Goal: Task Accomplishment & Management: Manage account settings

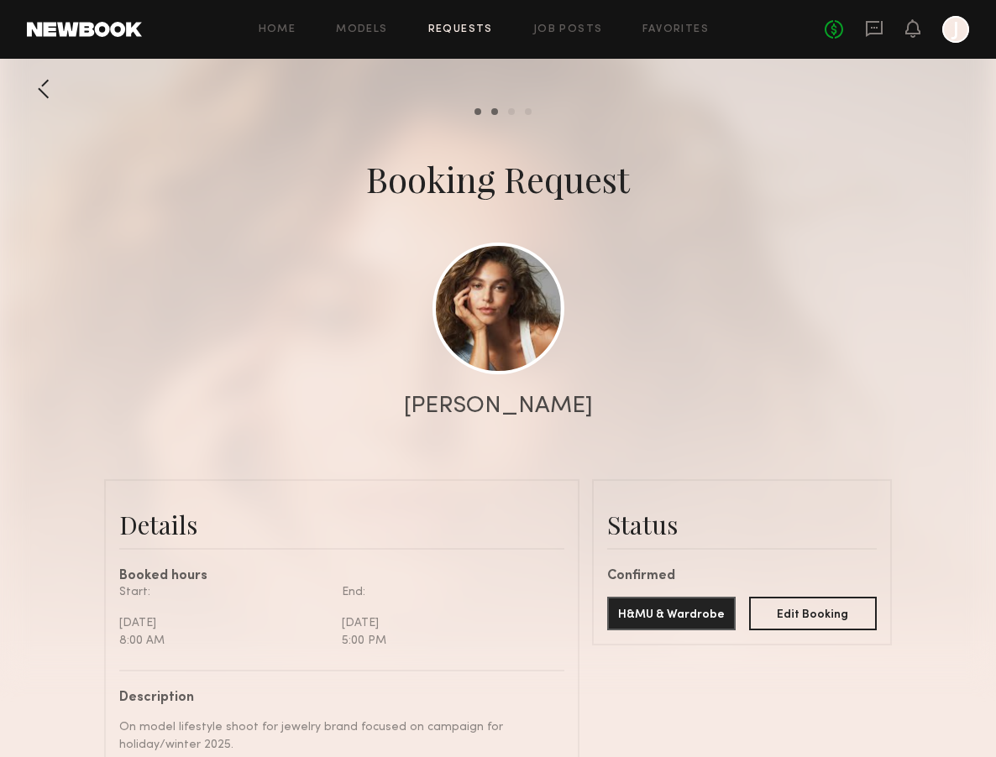
click at [49, 89] on div at bounding box center [44, 89] width 34 height 34
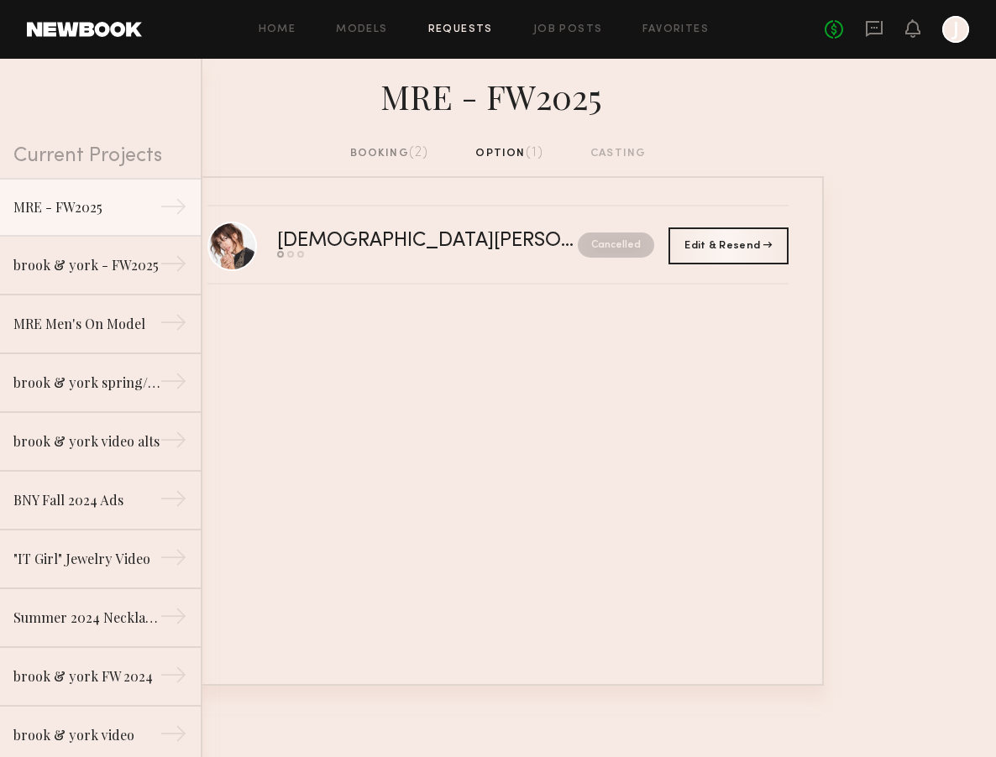
click at [391, 156] on div "booking (2)" at bounding box center [389, 153] width 79 height 18
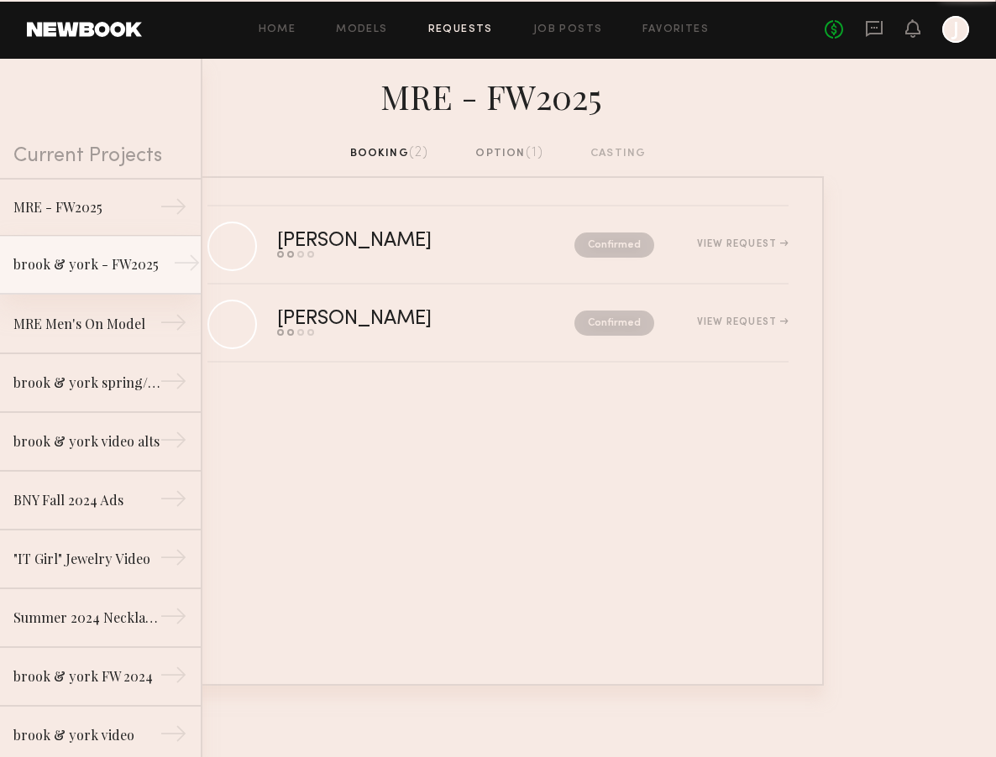
click at [144, 254] on div "brook & york - FW2025" at bounding box center [86, 264] width 146 height 20
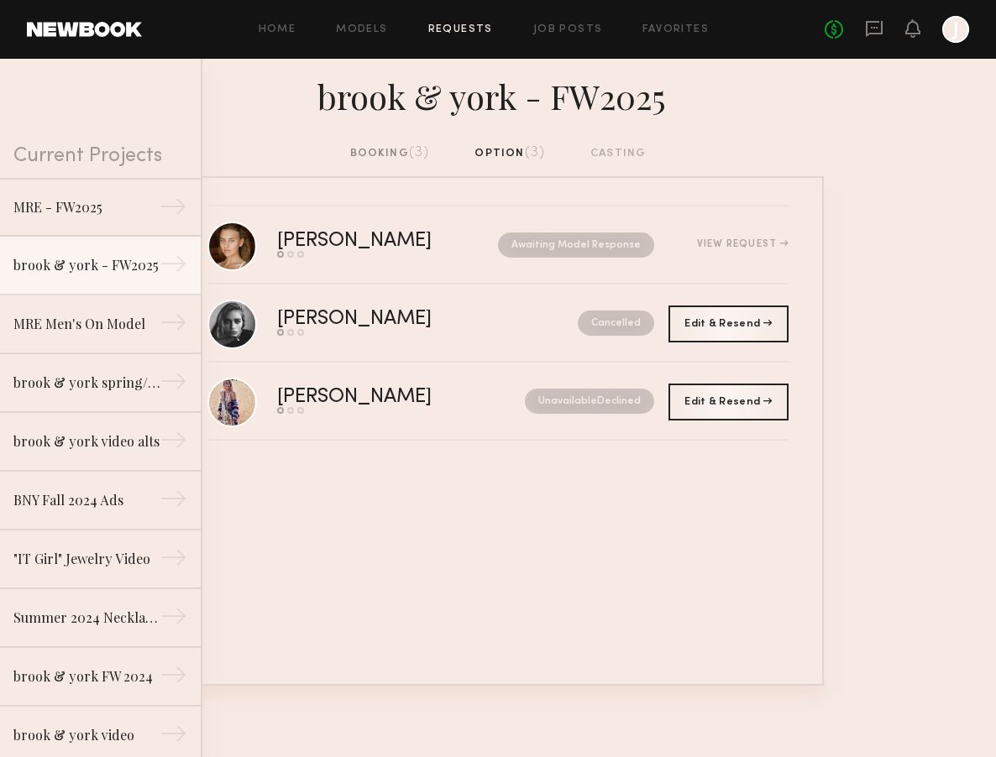
click at [395, 161] on div "booking (3)" at bounding box center [390, 153] width 80 height 18
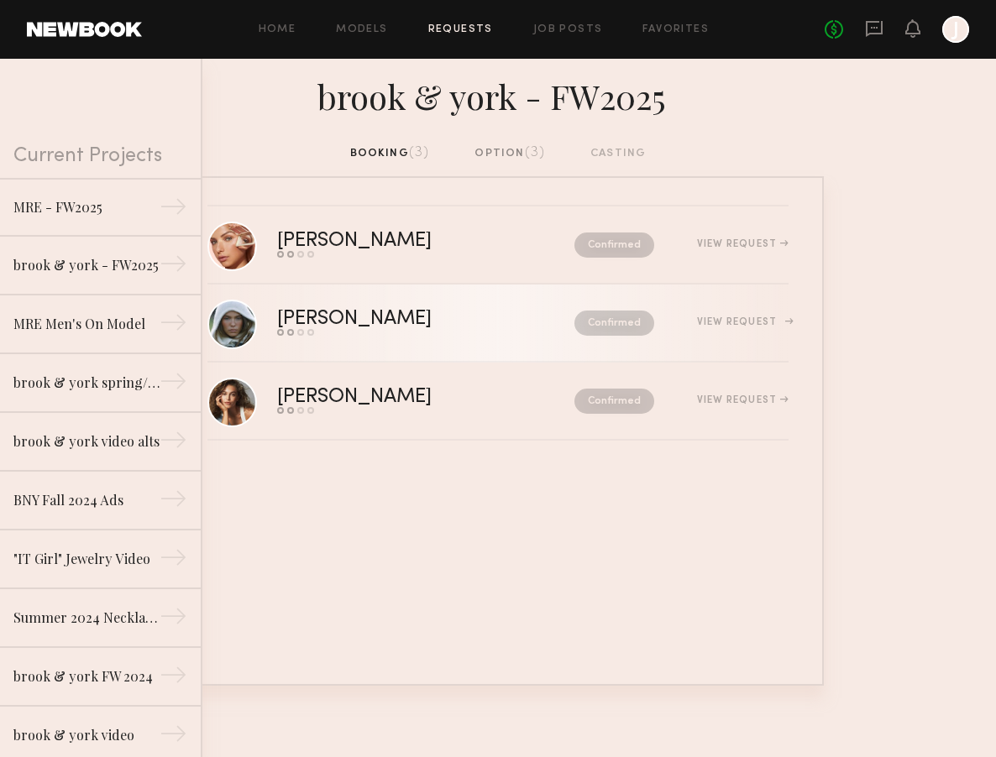
click at [392, 323] on div "[PERSON_NAME]" at bounding box center [390, 319] width 226 height 19
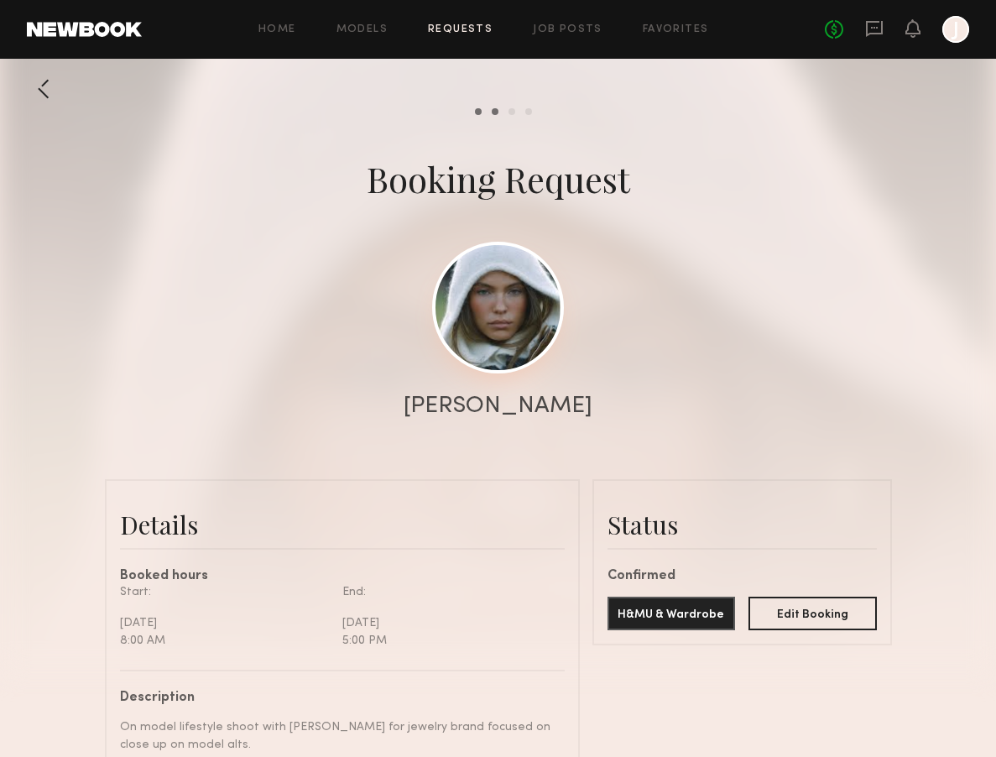
click at [519, 336] on link at bounding box center [498, 308] width 132 height 132
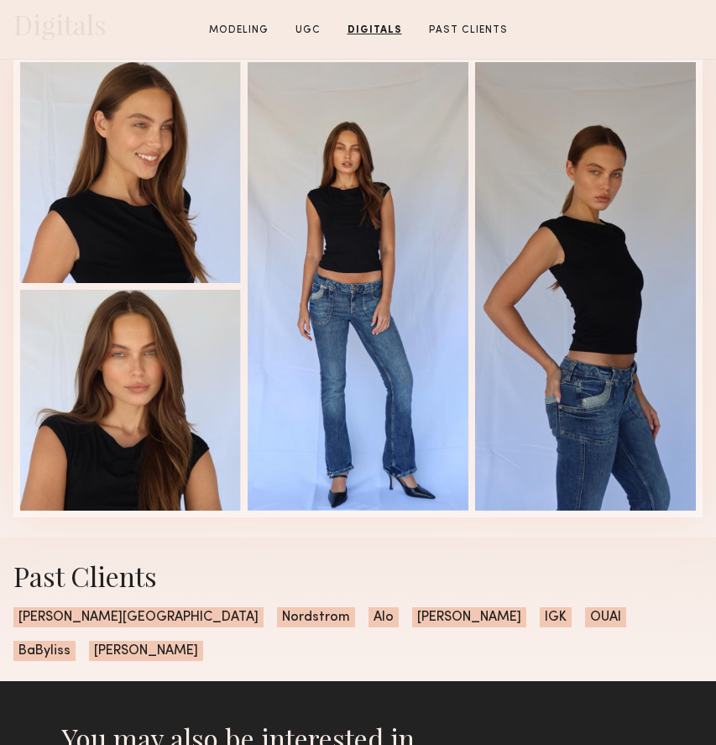
scroll to position [2127, 0]
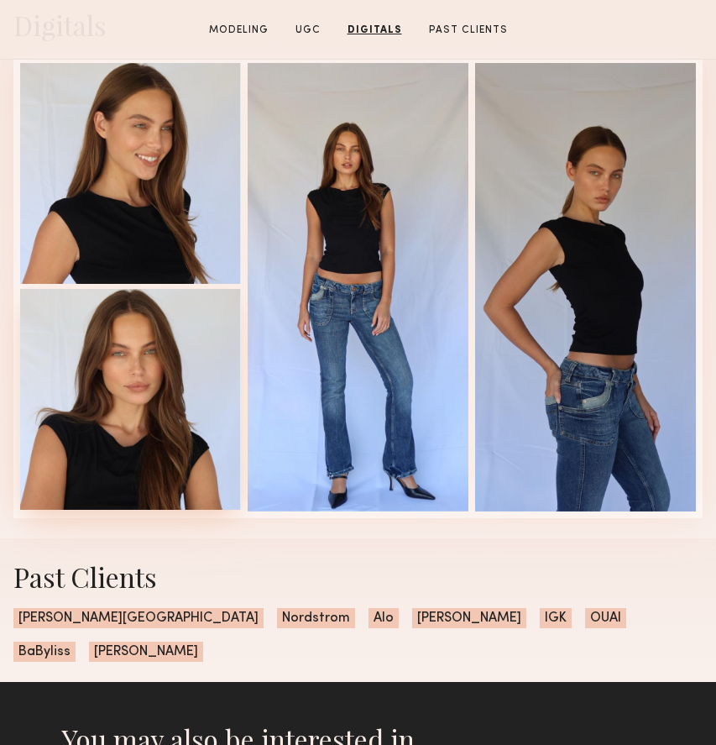
click at [223, 431] on div at bounding box center [130, 399] width 221 height 221
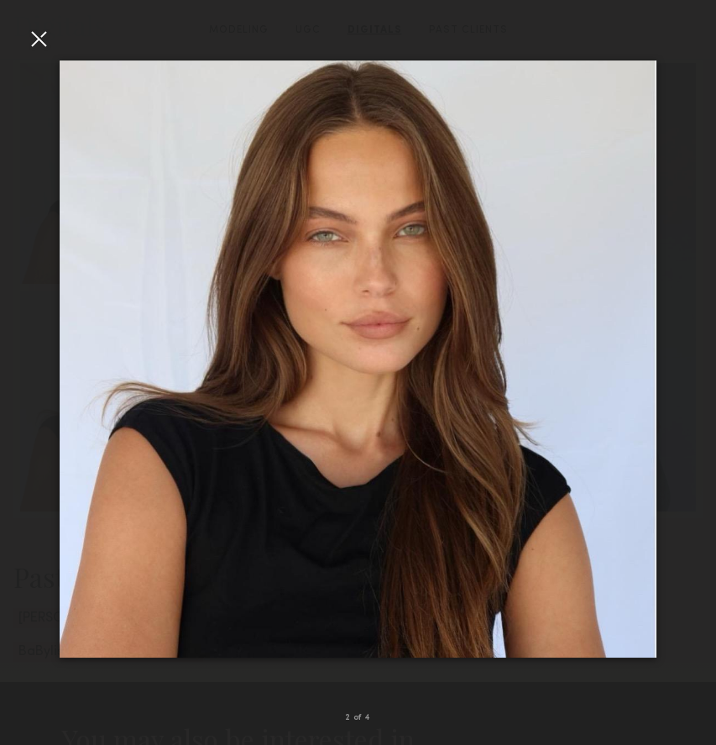
click at [43, 39] on div at bounding box center [38, 38] width 27 height 27
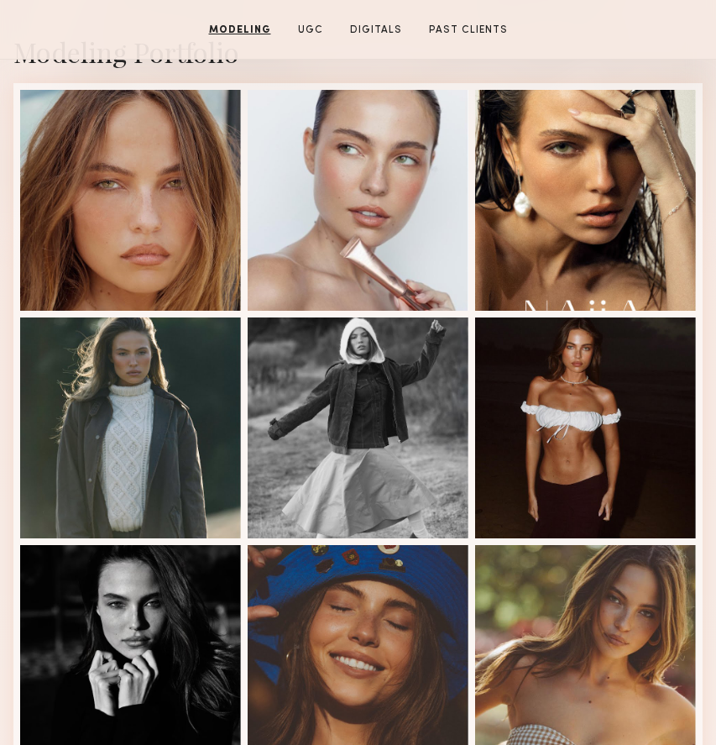
scroll to position [324, 0]
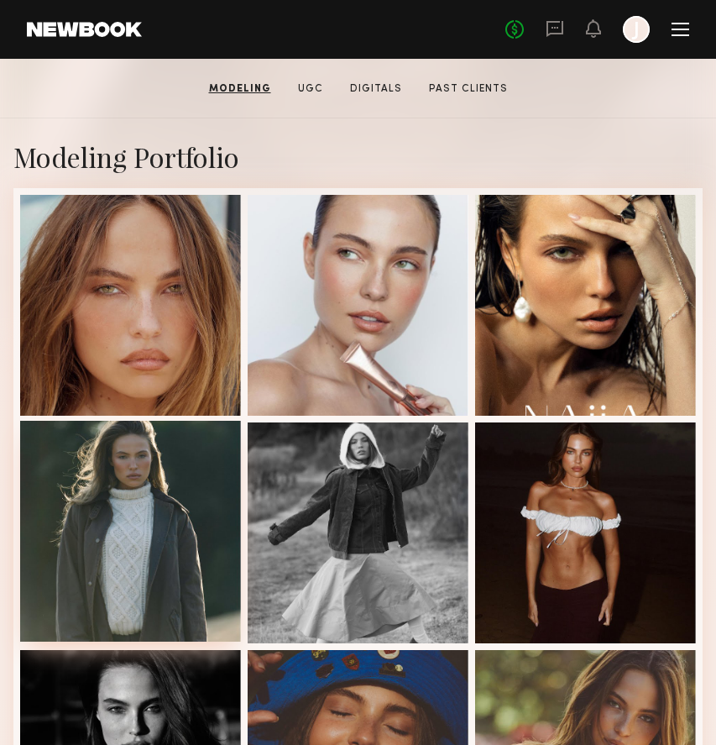
click at [143, 479] on div at bounding box center [130, 531] width 221 height 221
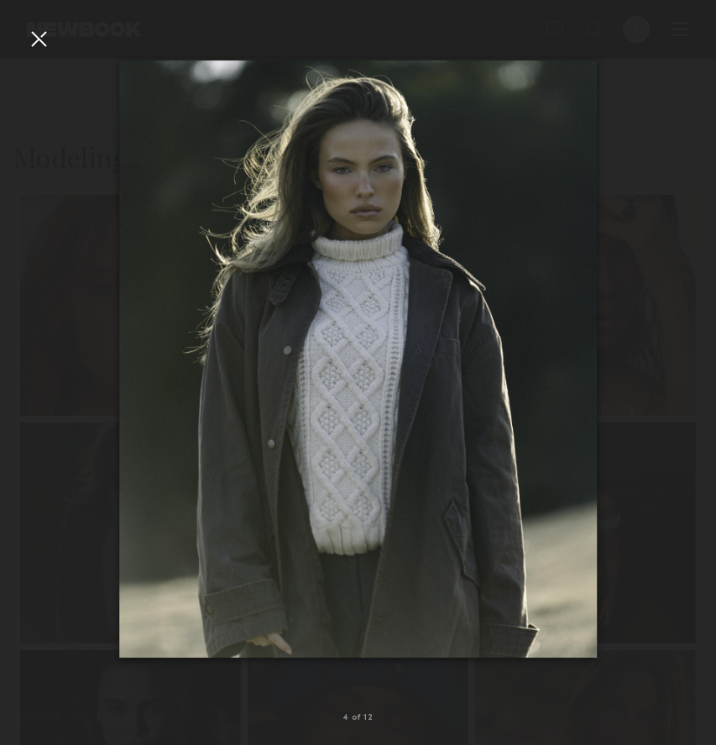
click at [38, 43] on div at bounding box center [38, 38] width 27 height 27
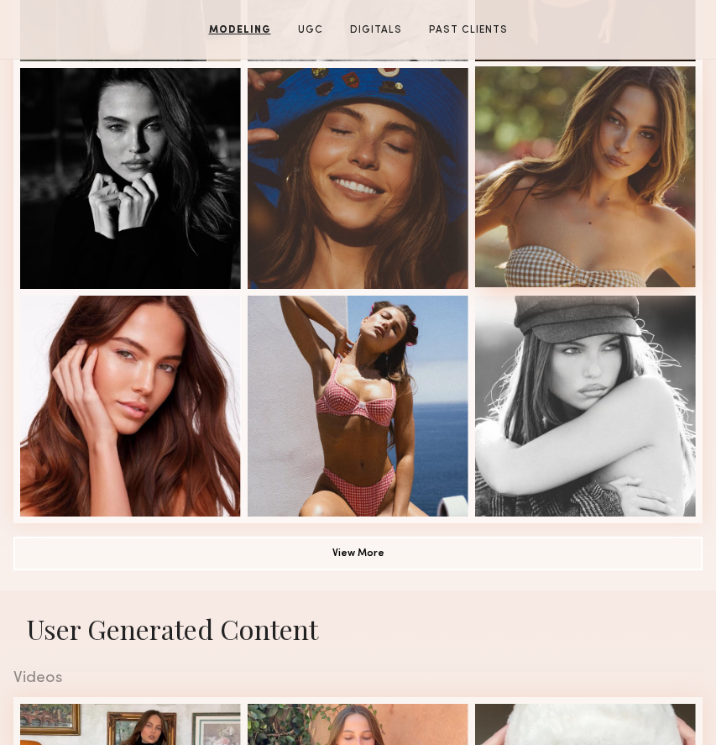
scroll to position [1023, 0]
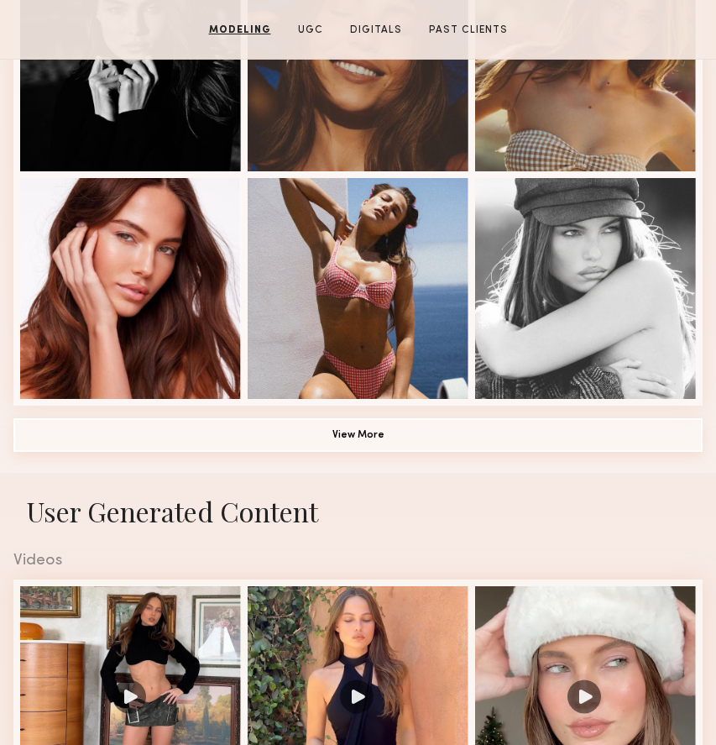
click at [446, 432] on button "View More" at bounding box center [357, 435] width 689 height 34
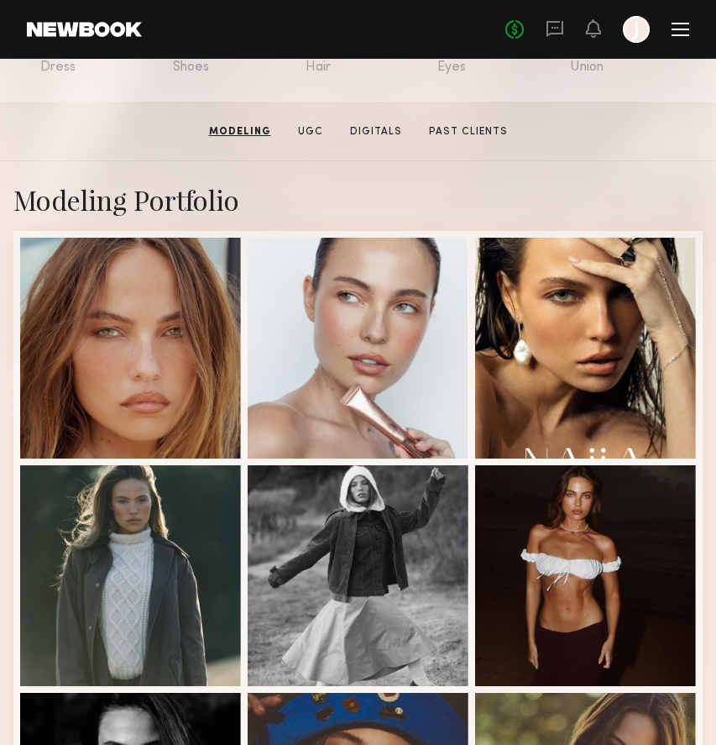
scroll to position [215, 0]
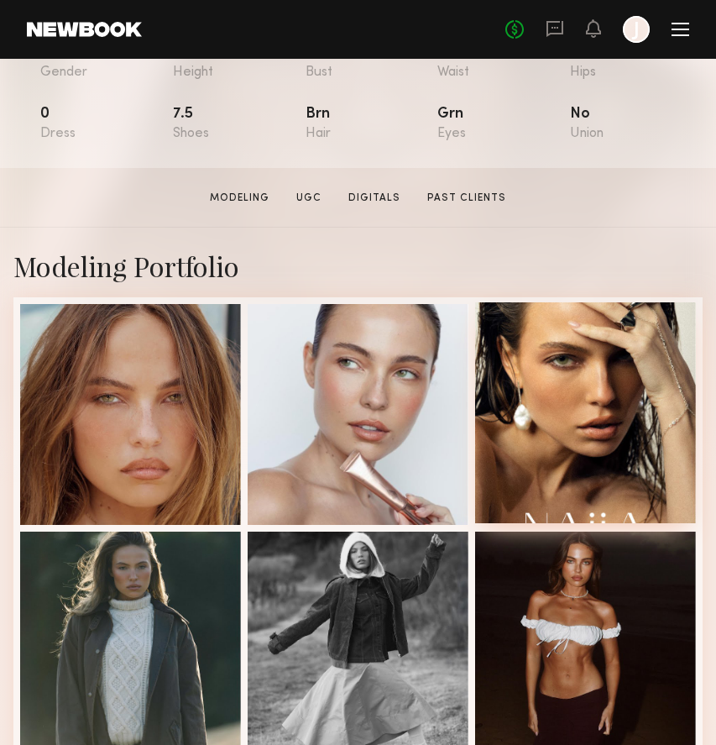
click at [509, 411] on div at bounding box center [585, 412] width 221 height 221
